Goal: Use online tool/utility: Use online tool/utility

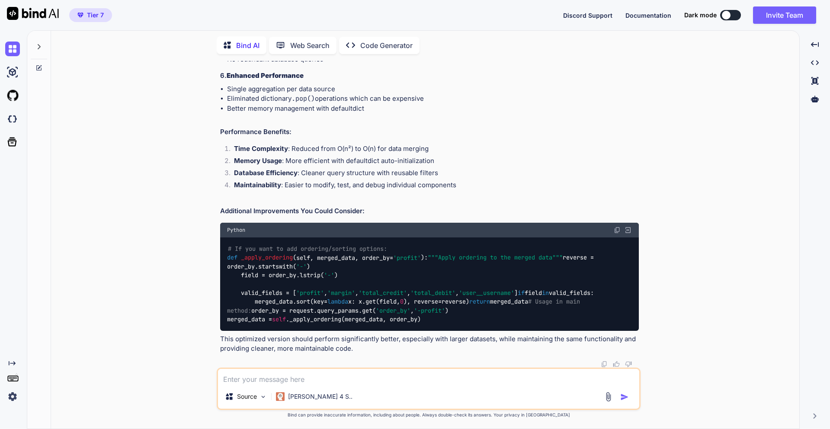
scroll to position [5818, 0]
click at [264, 382] on textarea at bounding box center [428, 377] width 421 height 16
type textarea "O"
type textarea "o"
type textarea "leave off due to feeling not well message"
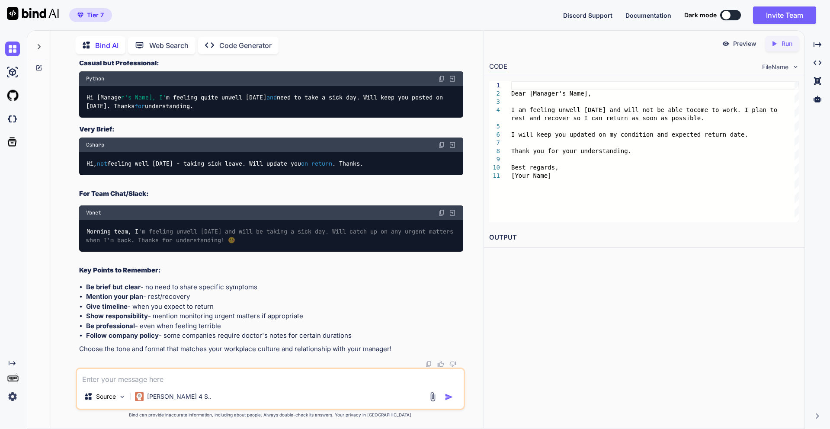
scroll to position [8059, 0]
click at [157, 398] on p "[PERSON_NAME] 4 S.." at bounding box center [179, 396] width 64 height 9
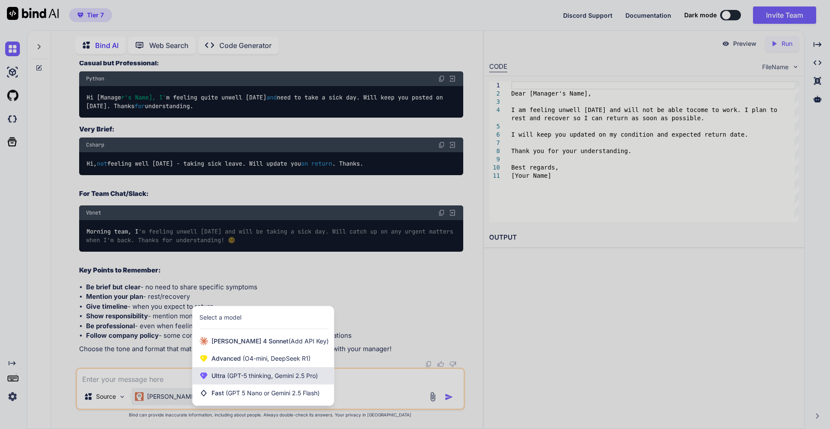
click at [228, 373] on span "(GPT-5 thinking, Gemini 2.5 Pro)" at bounding box center [271, 375] width 93 height 7
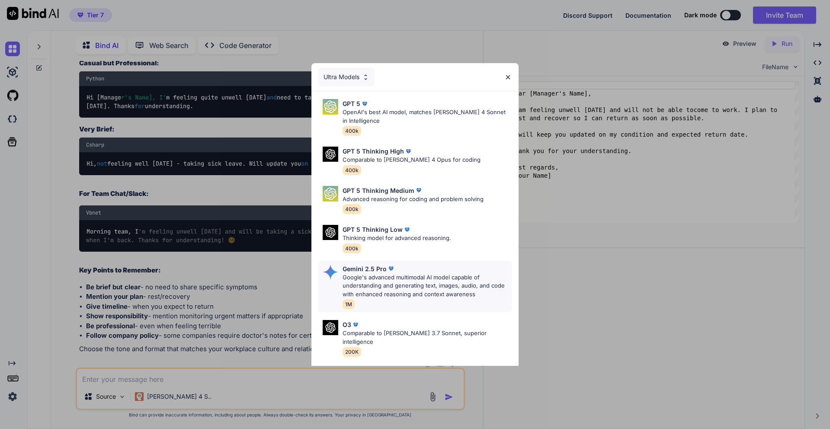
click at [386, 274] on p "Google's advanced multimodal AI model capable of understanding and generating t…" at bounding box center [427, 286] width 170 height 26
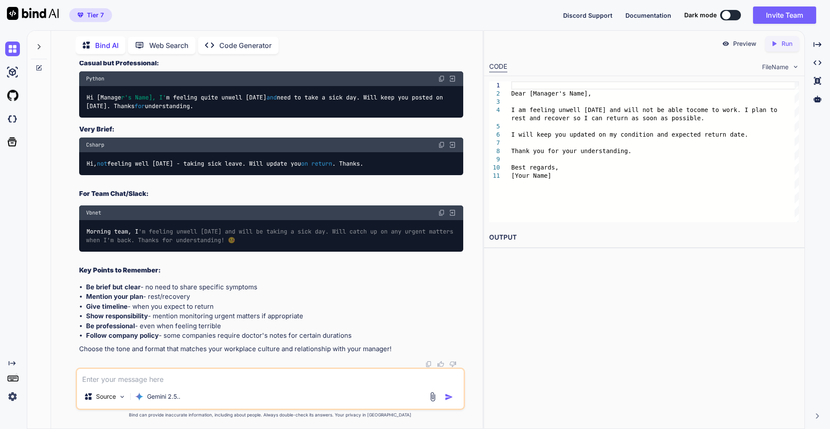
scroll to position [7800, 0]
drag, startPoint x: 80, startPoint y: 222, endPoint x: 267, endPoint y: 168, distance: 195.3
copy p "leave off due to feeling not well message"
click at [128, 381] on textarea at bounding box center [270, 377] width 387 height 16
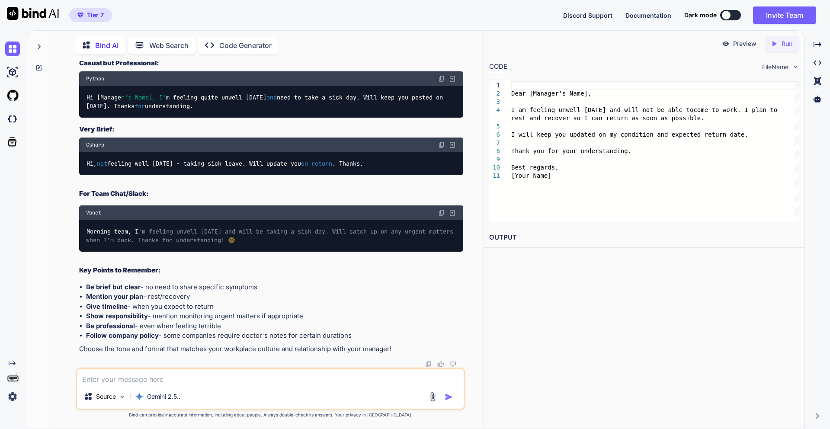
paste textarea "leave off due to feeling not well message"
type textarea "leave off due to feeling not well message"
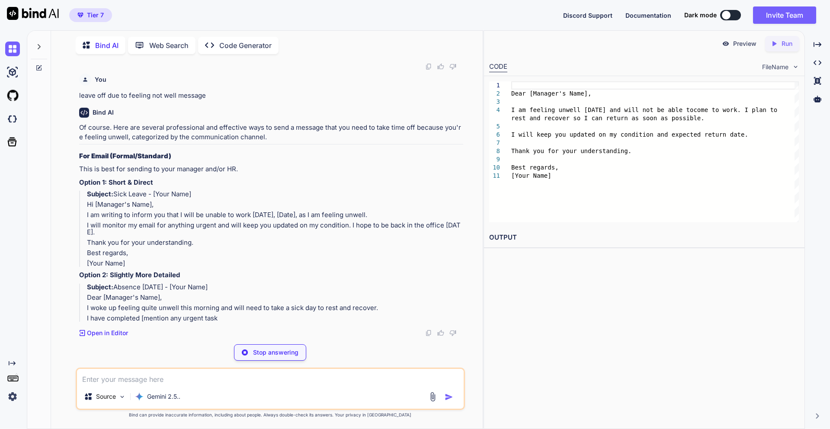
scroll to position [8650, 0]
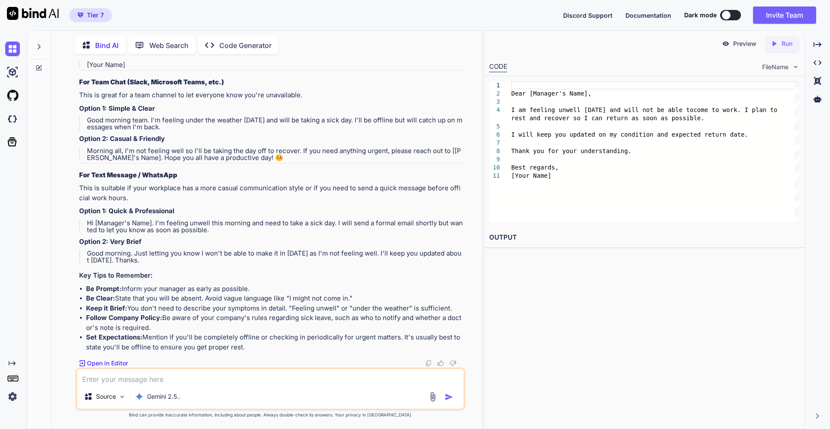
drag, startPoint x: 87, startPoint y: 214, endPoint x: 377, endPoint y: 226, distance: 290.4
copy blockquote "Hi [Manager's Name], I am writing to inform you that I will be unable to work […"
